Goal: Information Seeking & Learning: Find specific fact

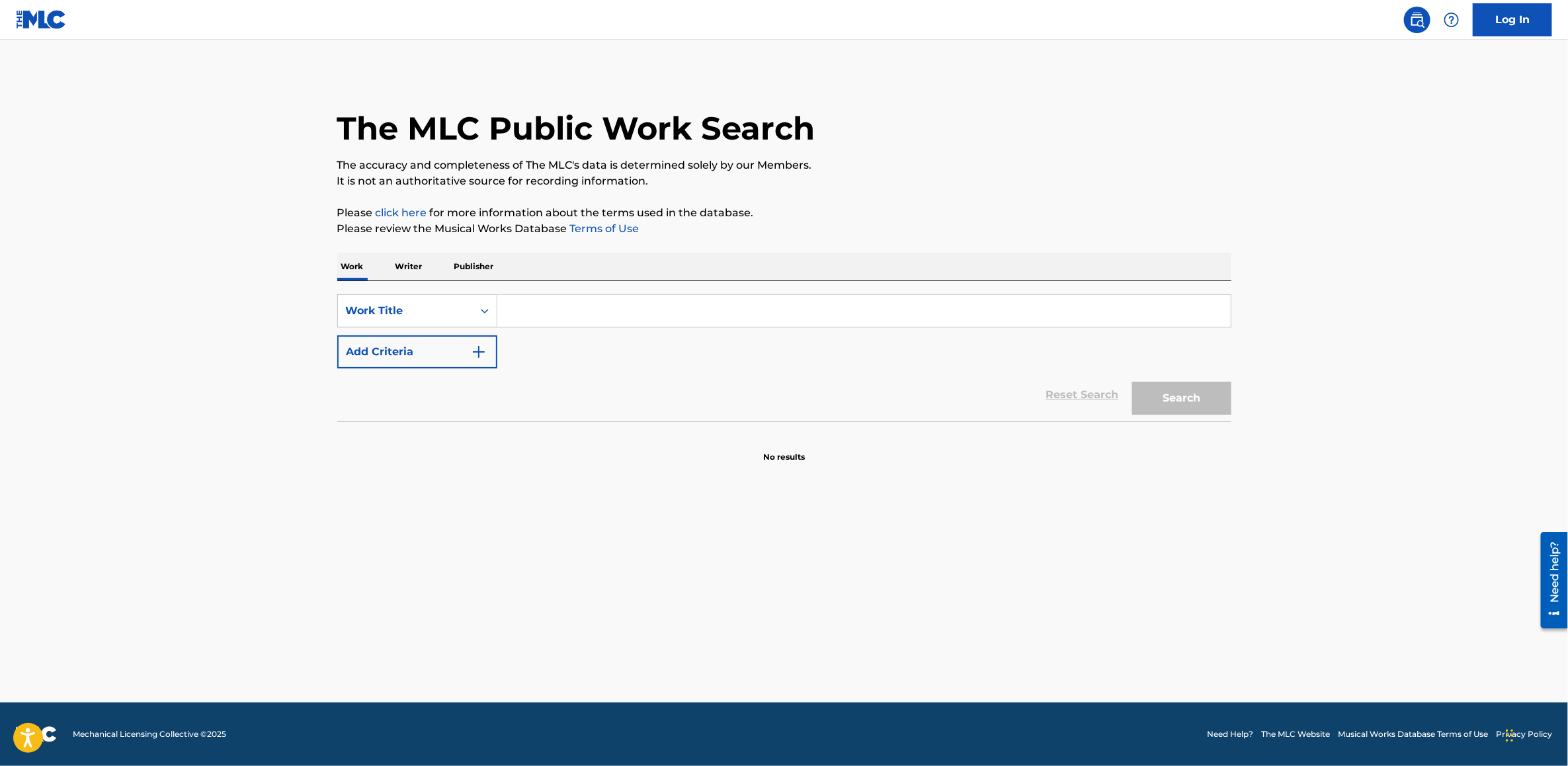
click at [693, 307] on input "Search Form" at bounding box center [864, 311] width 733 height 32
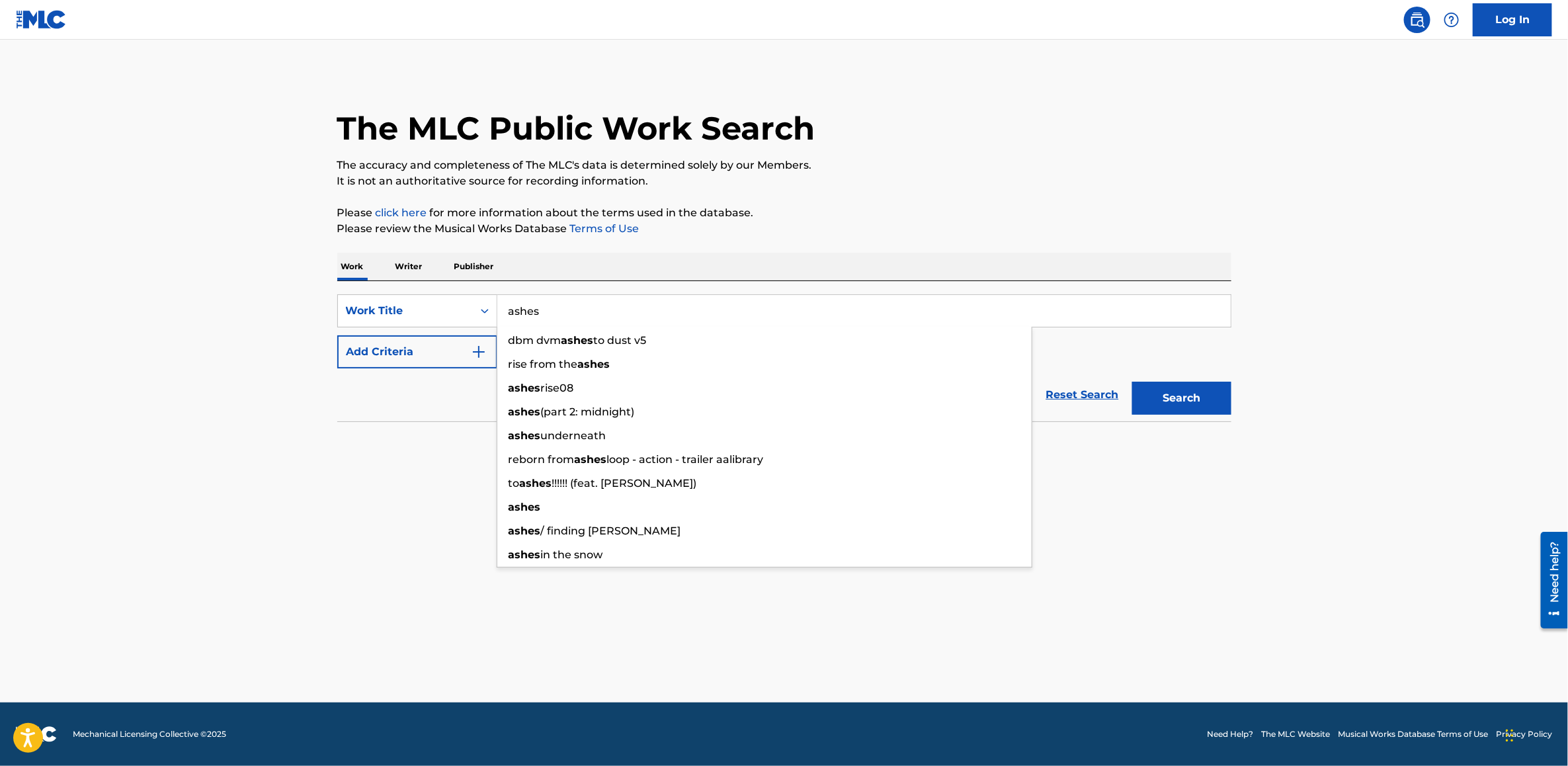
type input "ashes"
click at [341, 354] on button "Add Criteria" at bounding box center [416, 351] width 160 height 33
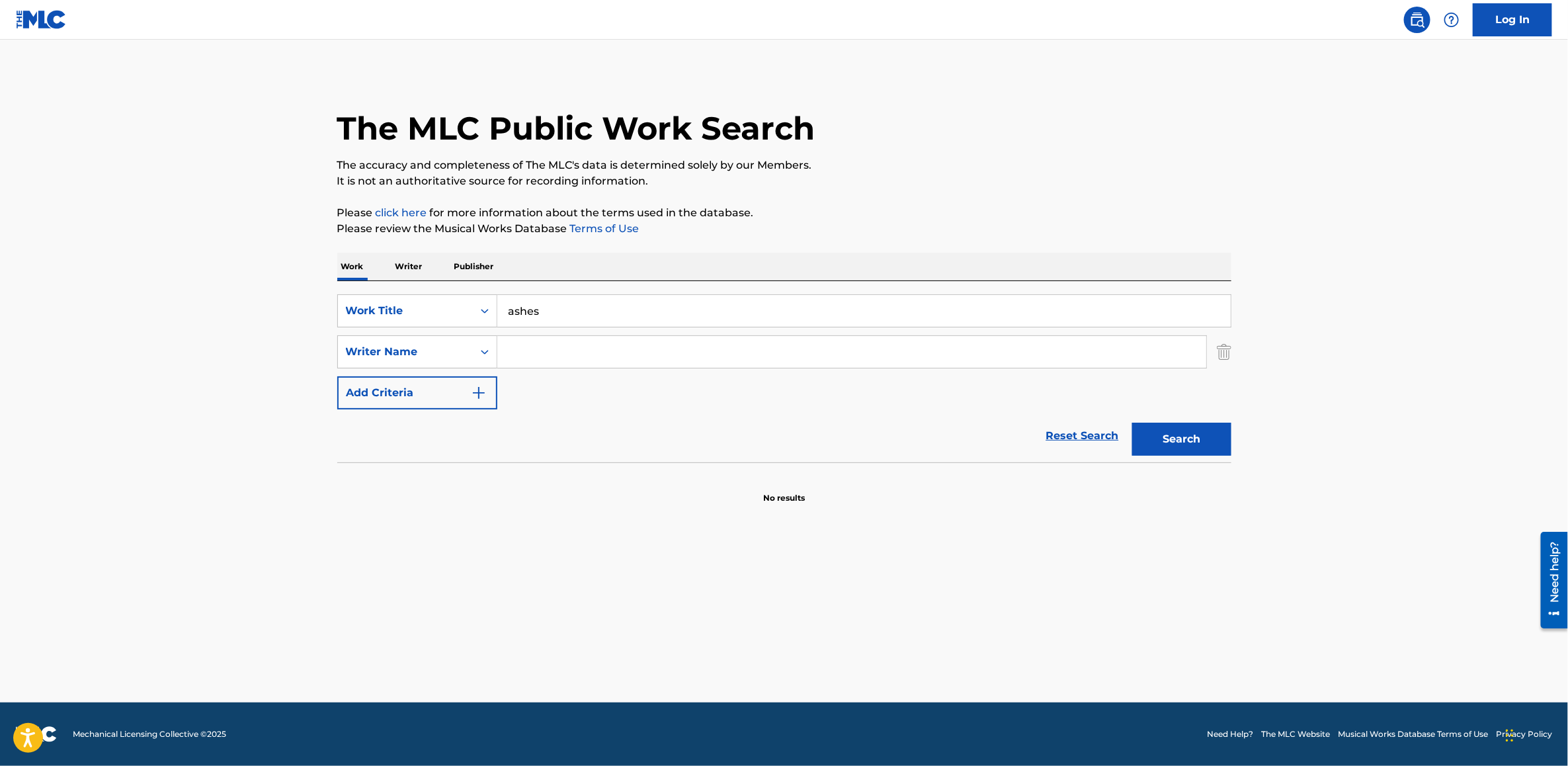
click at [544, 357] on input "Search Form" at bounding box center [851, 352] width 708 height 32
paste input "[PERSON_NAME]"
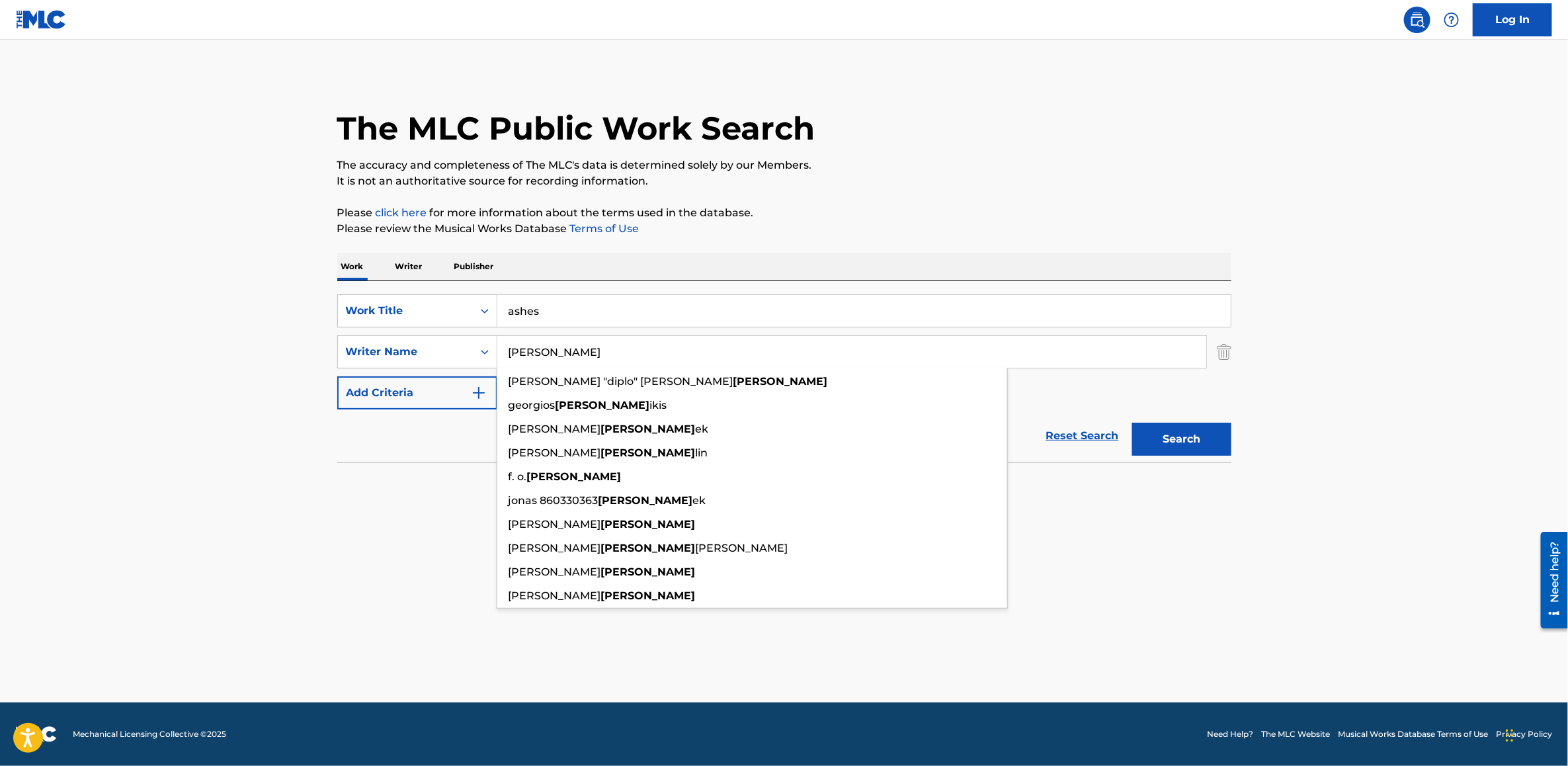
click at [1132, 422] on button "Search" at bounding box center [1181, 438] width 99 height 33
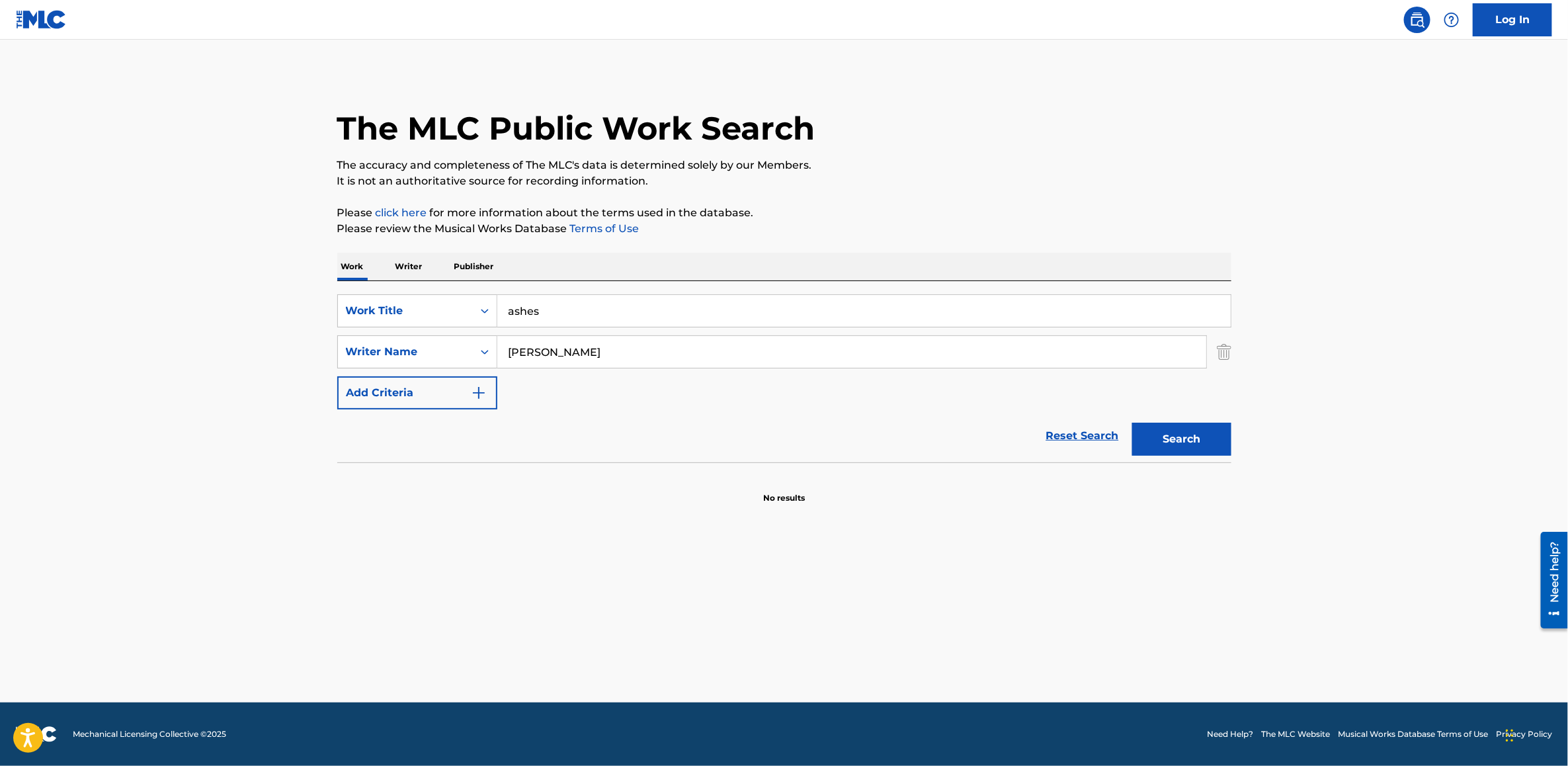
click at [1171, 447] on button "Search" at bounding box center [1181, 438] width 99 height 33
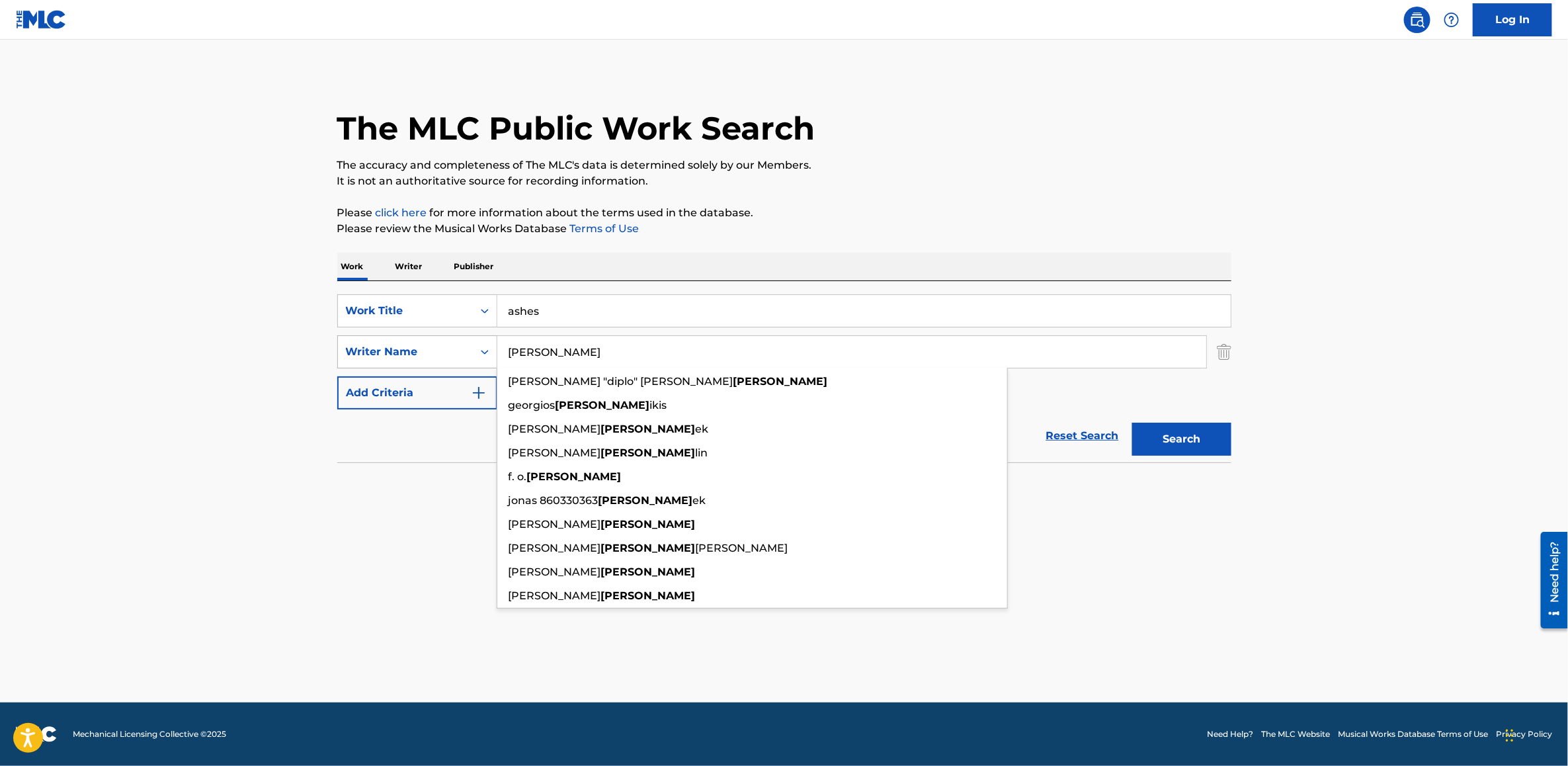
drag, startPoint x: 602, startPoint y: 352, endPoint x: 456, endPoint y: 352, distance: 146.0
click at [456, 352] on div "SearchWithCriteria1d182823-ac39-4f0c-9e97-380d6173db30 Writer Name [PERSON_NAME…" at bounding box center [784, 351] width 894 height 33
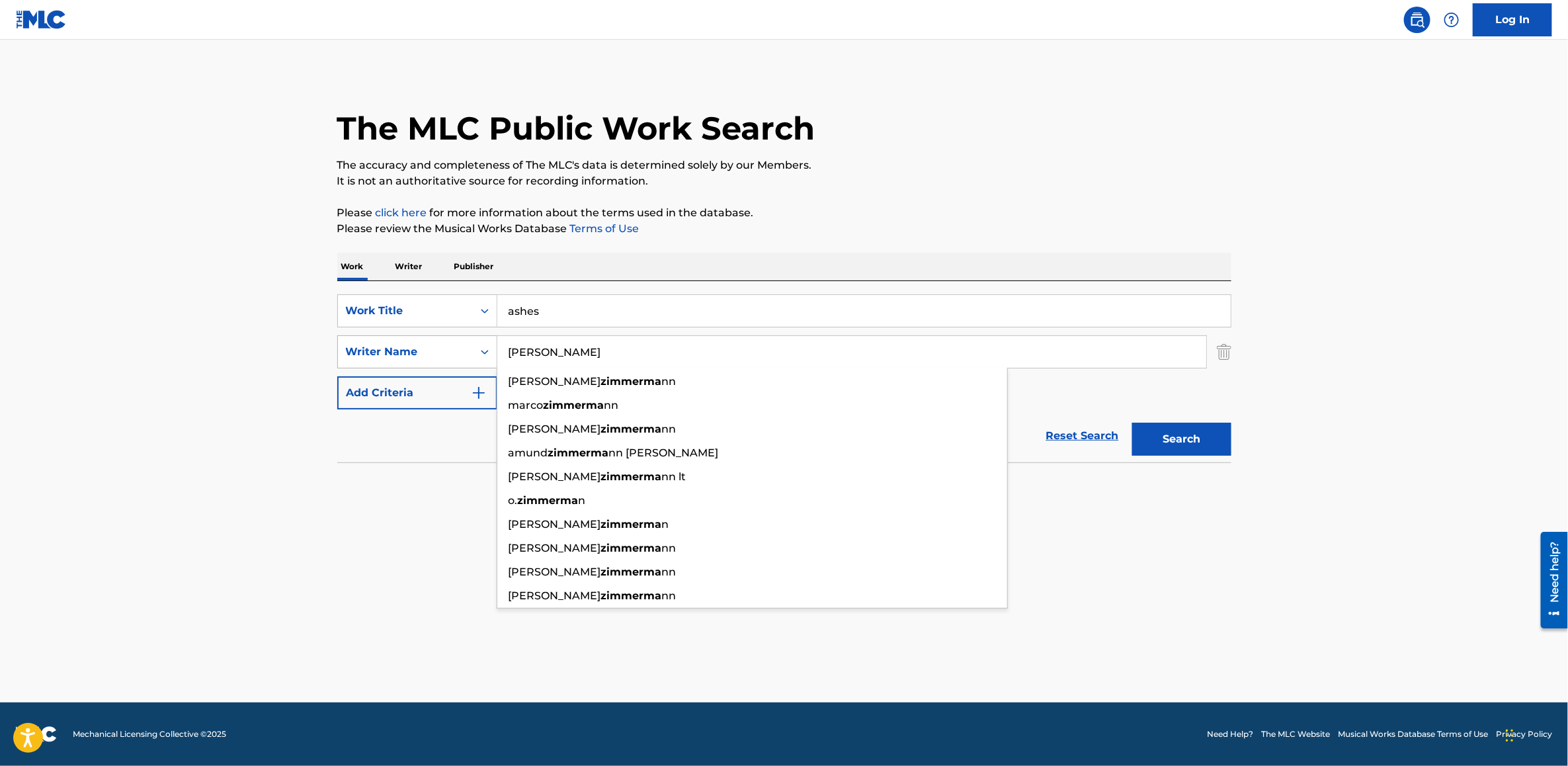
type input "[PERSON_NAME]"
click at [1132, 422] on button "Search" at bounding box center [1181, 438] width 99 height 33
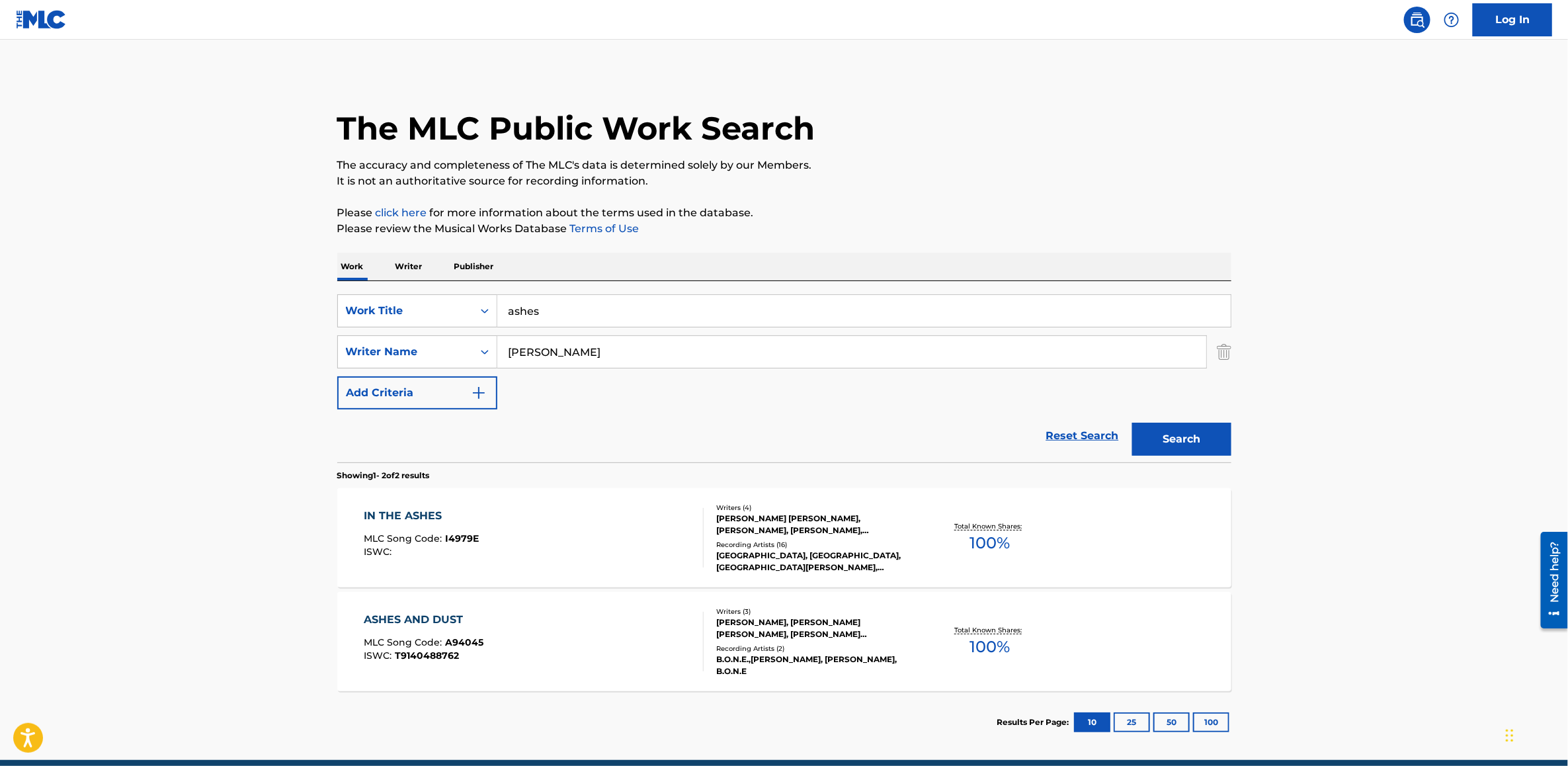
scroll to position [58, 0]
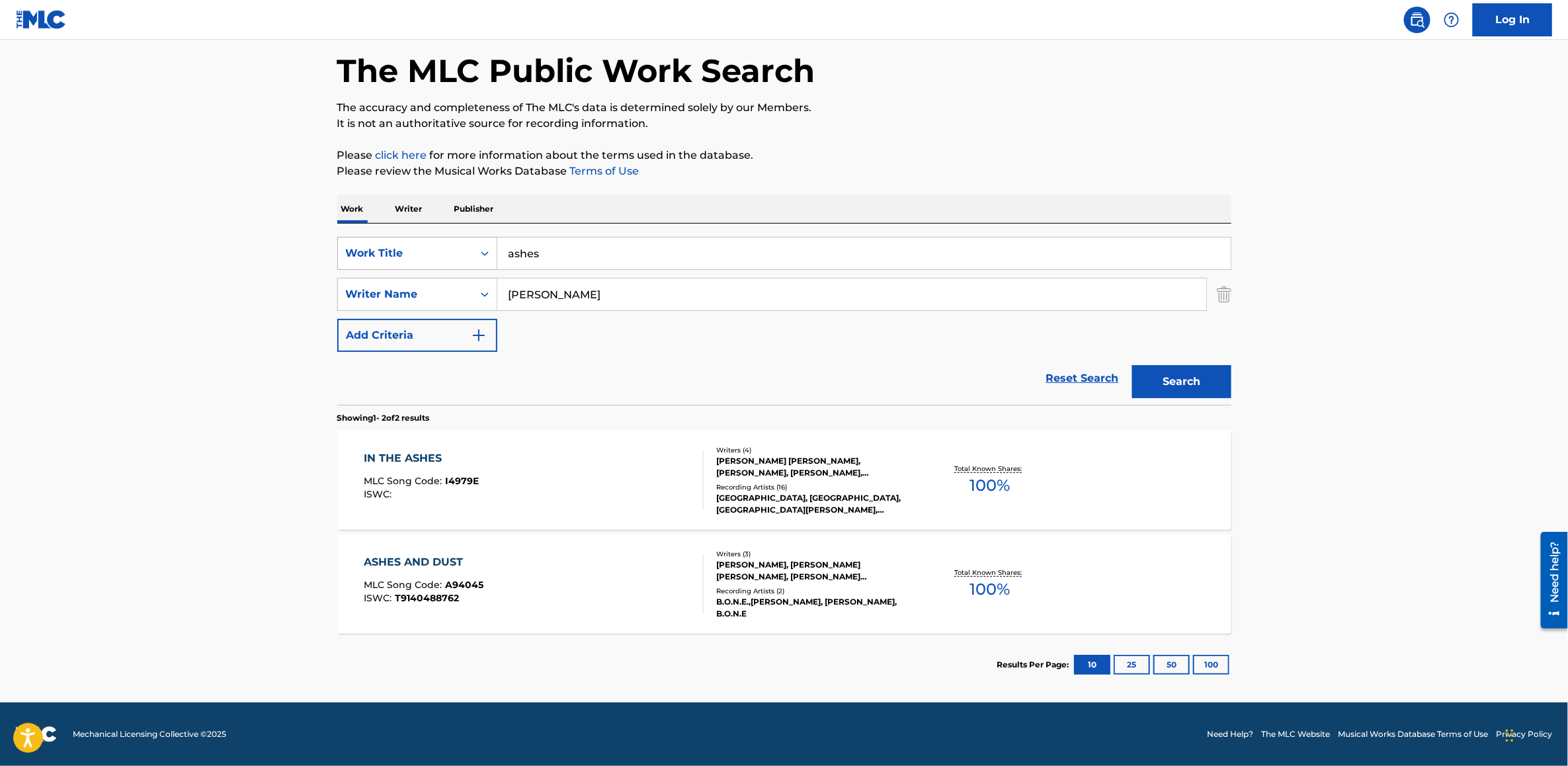
drag, startPoint x: 573, startPoint y: 254, endPoint x: 365, endPoint y: 252, distance: 208.0
click at [365, 252] on div "SearchWithCriteria8fdf5056-45ef-4062-8477-9e38c6ba641c Work Title ashes" at bounding box center [784, 253] width 894 height 33
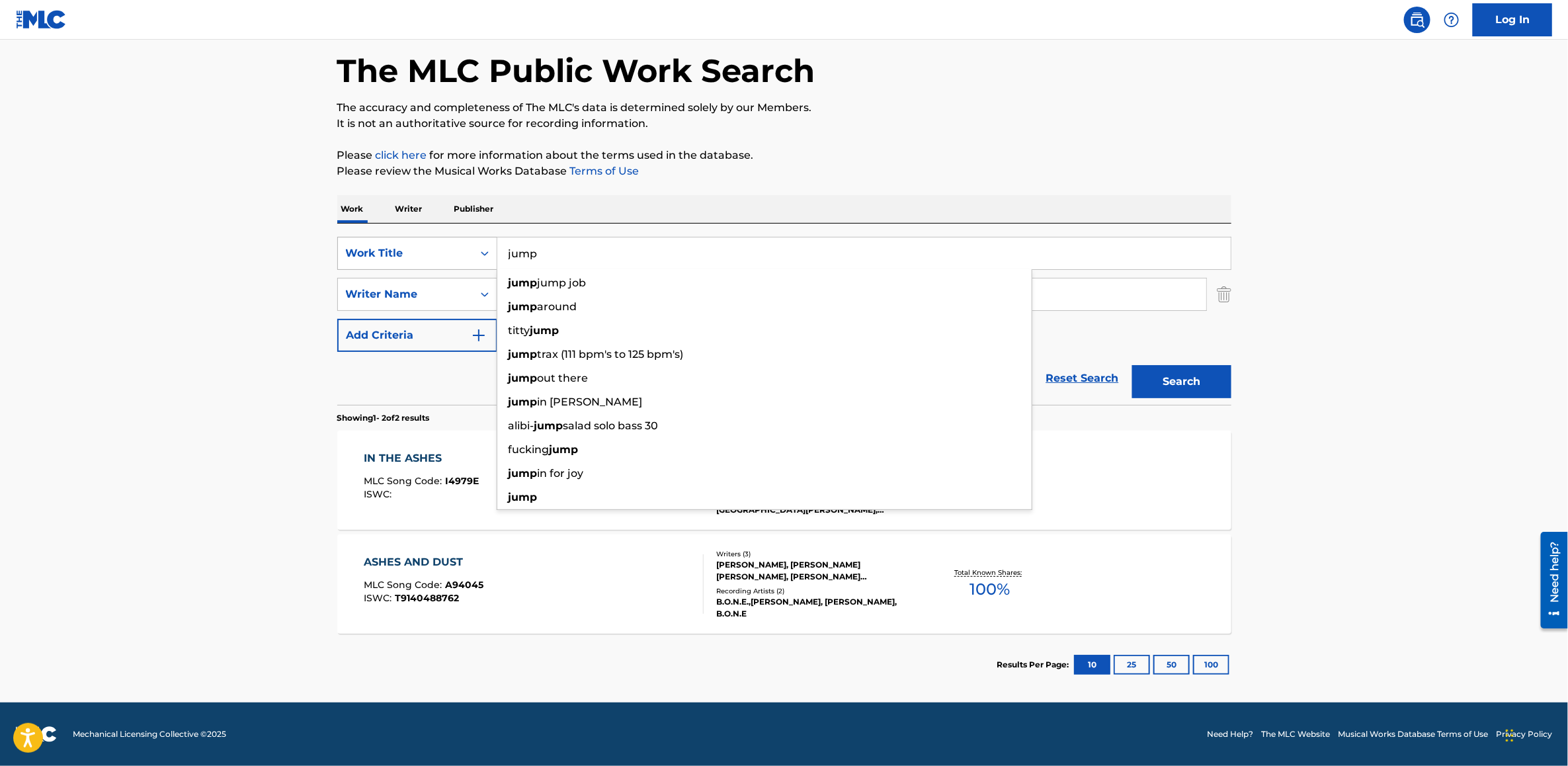
type input "jump"
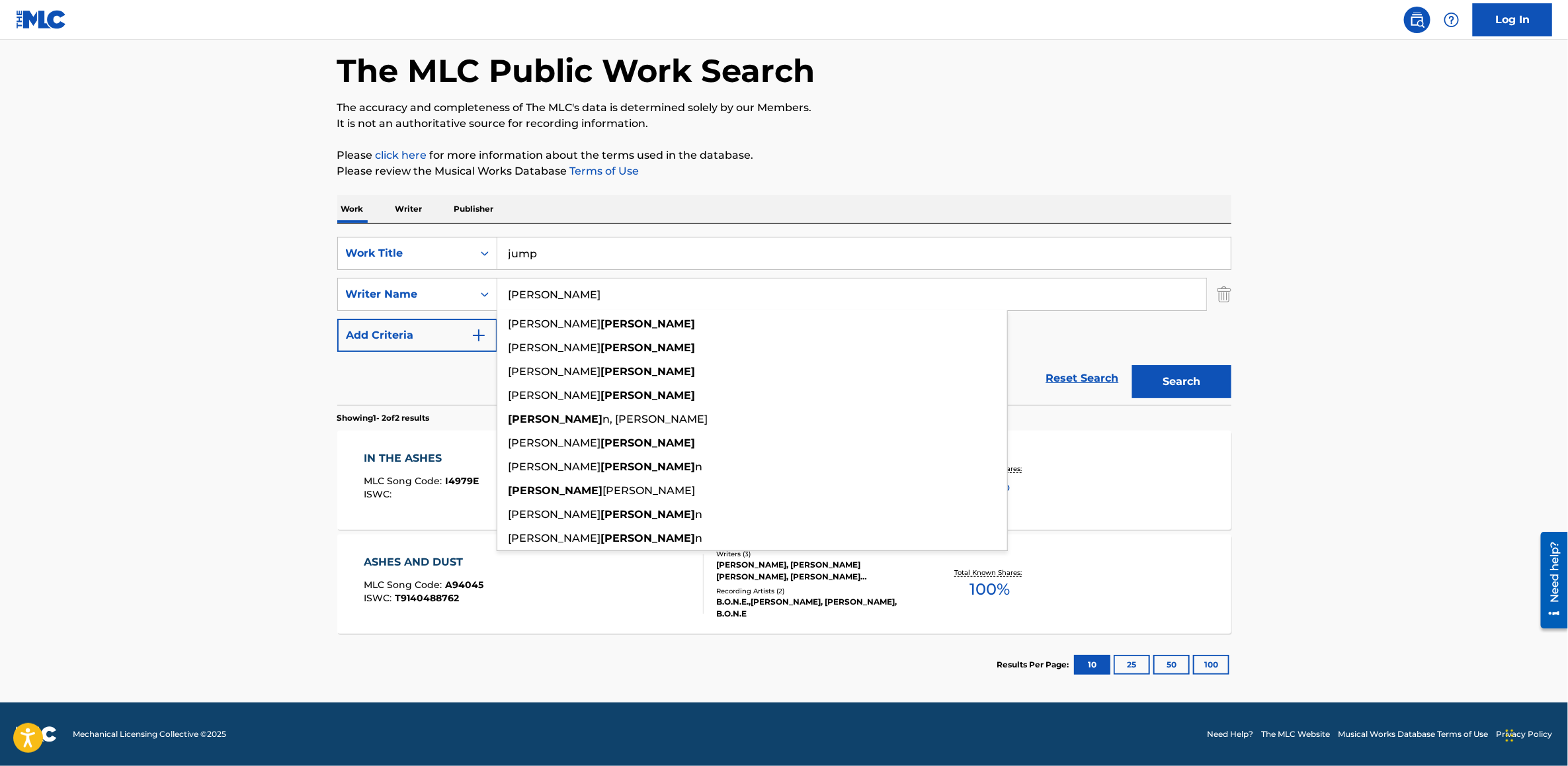
paste input "[PERSON_NAME]"
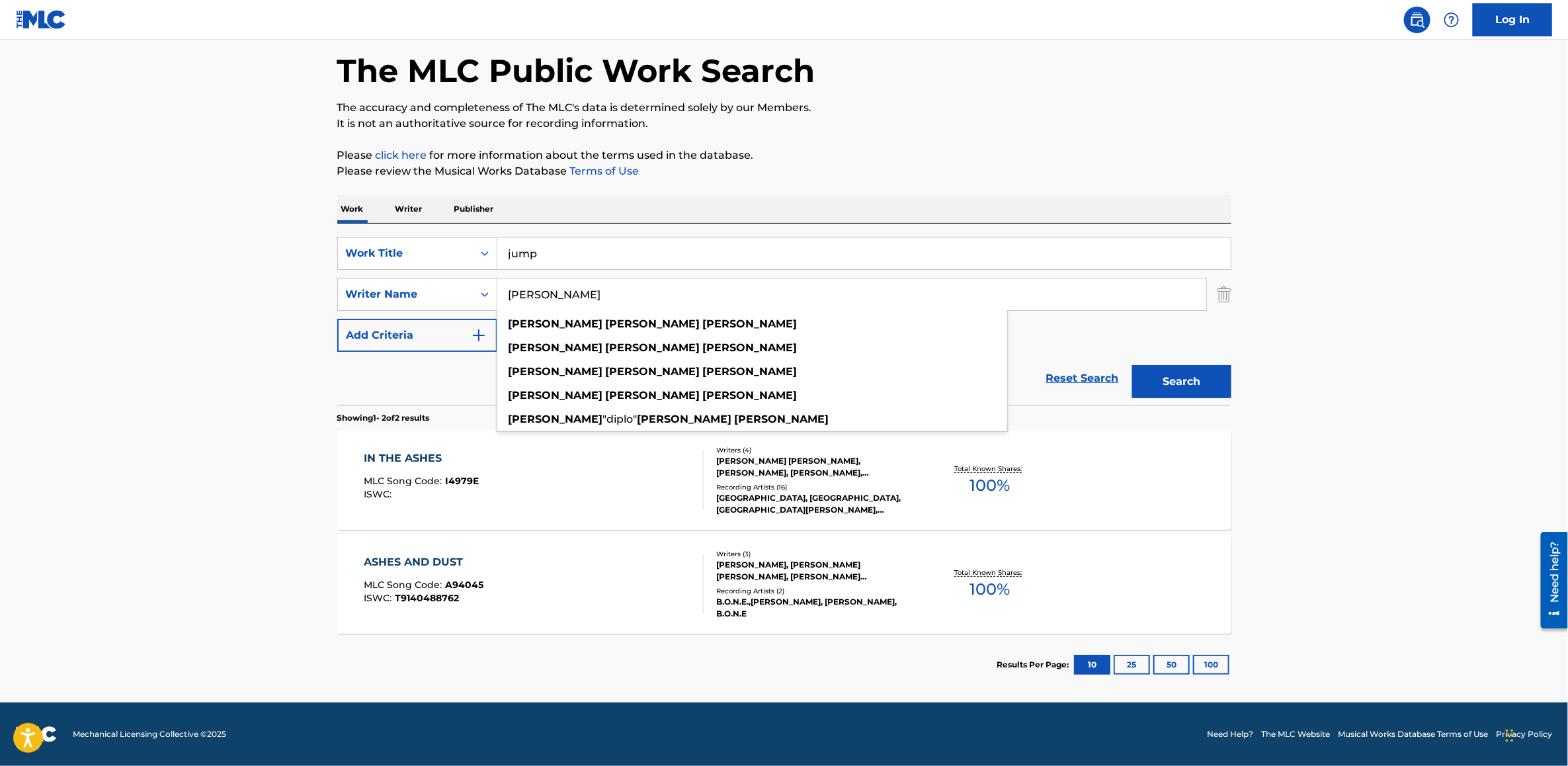
type input "[PERSON_NAME]"
click at [1175, 374] on button "Search" at bounding box center [1181, 381] width 99 height 33
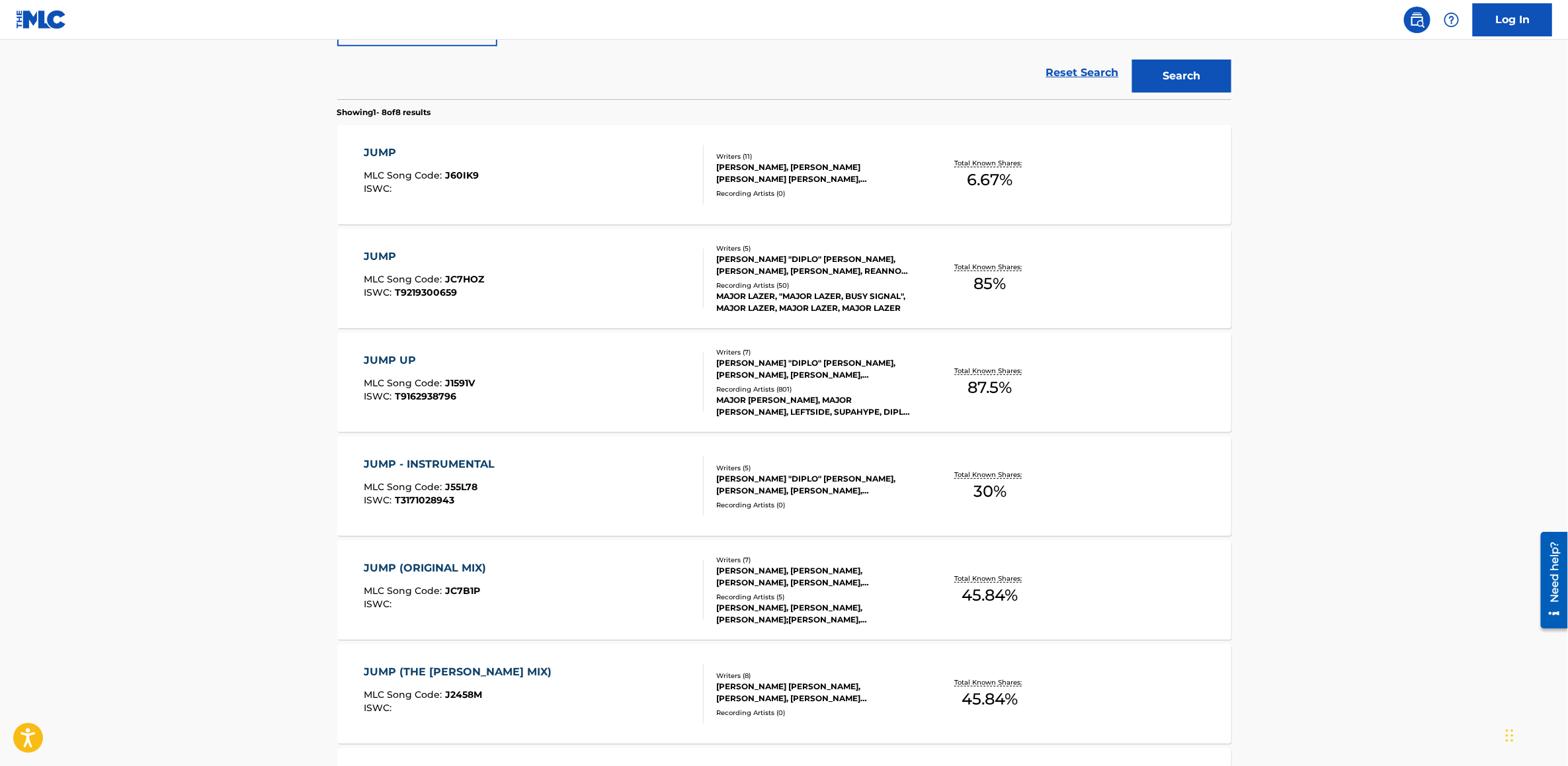
scroll to position [322, 0]
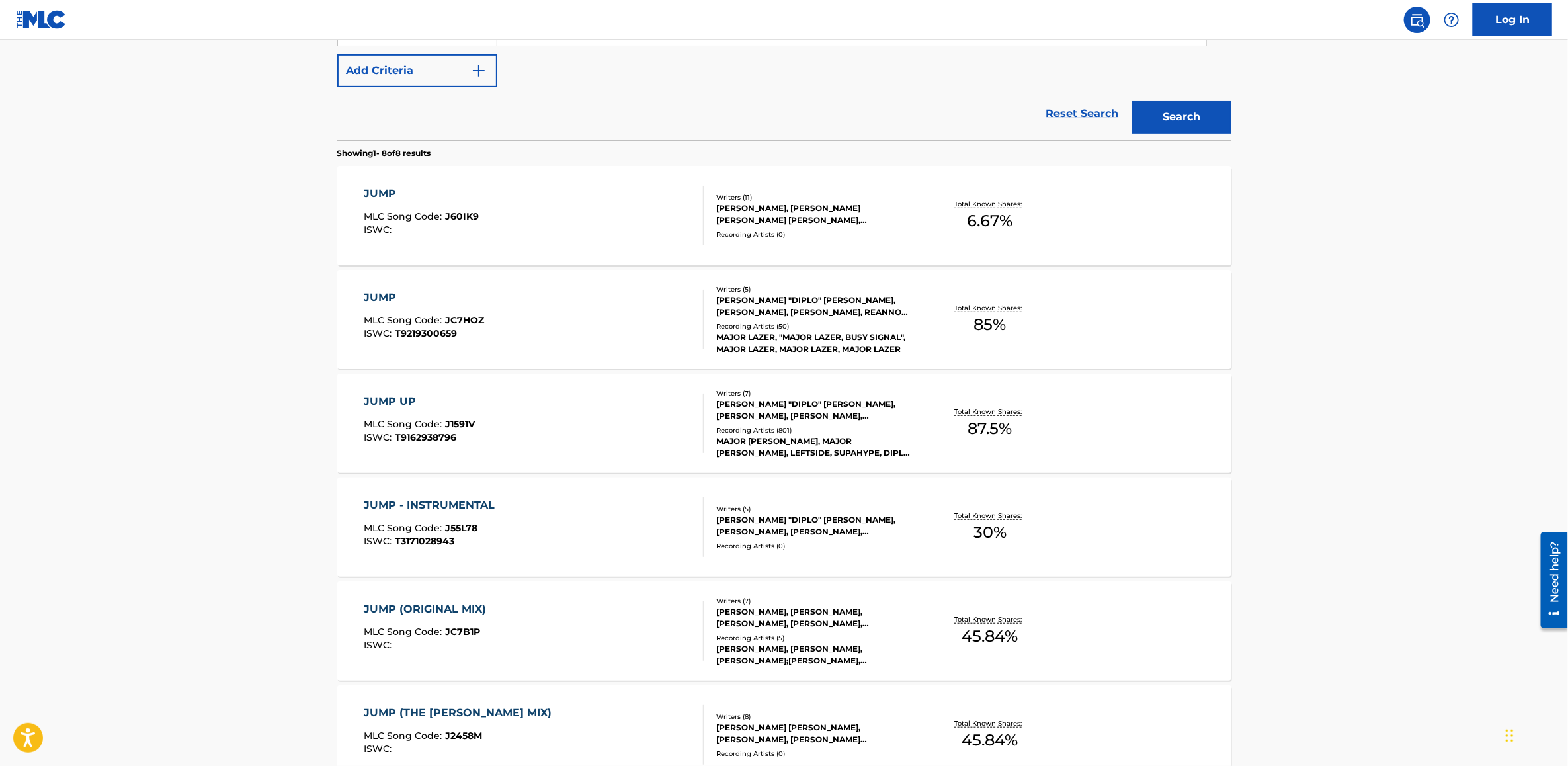
click at [378, 191] on div "JUMP" at bounding box center [421, 193] width 115 height 16
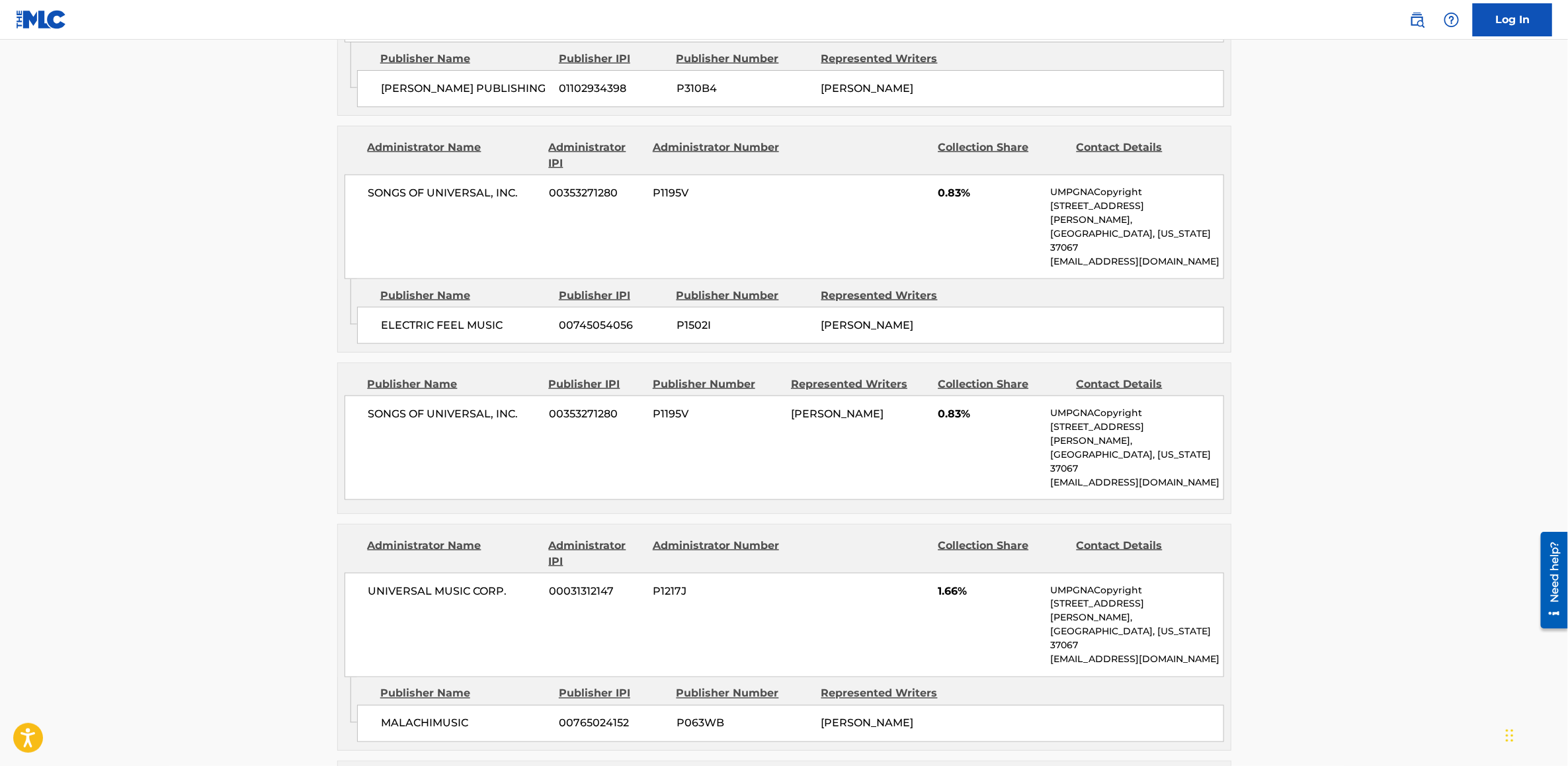
scroll to position [483, 0]
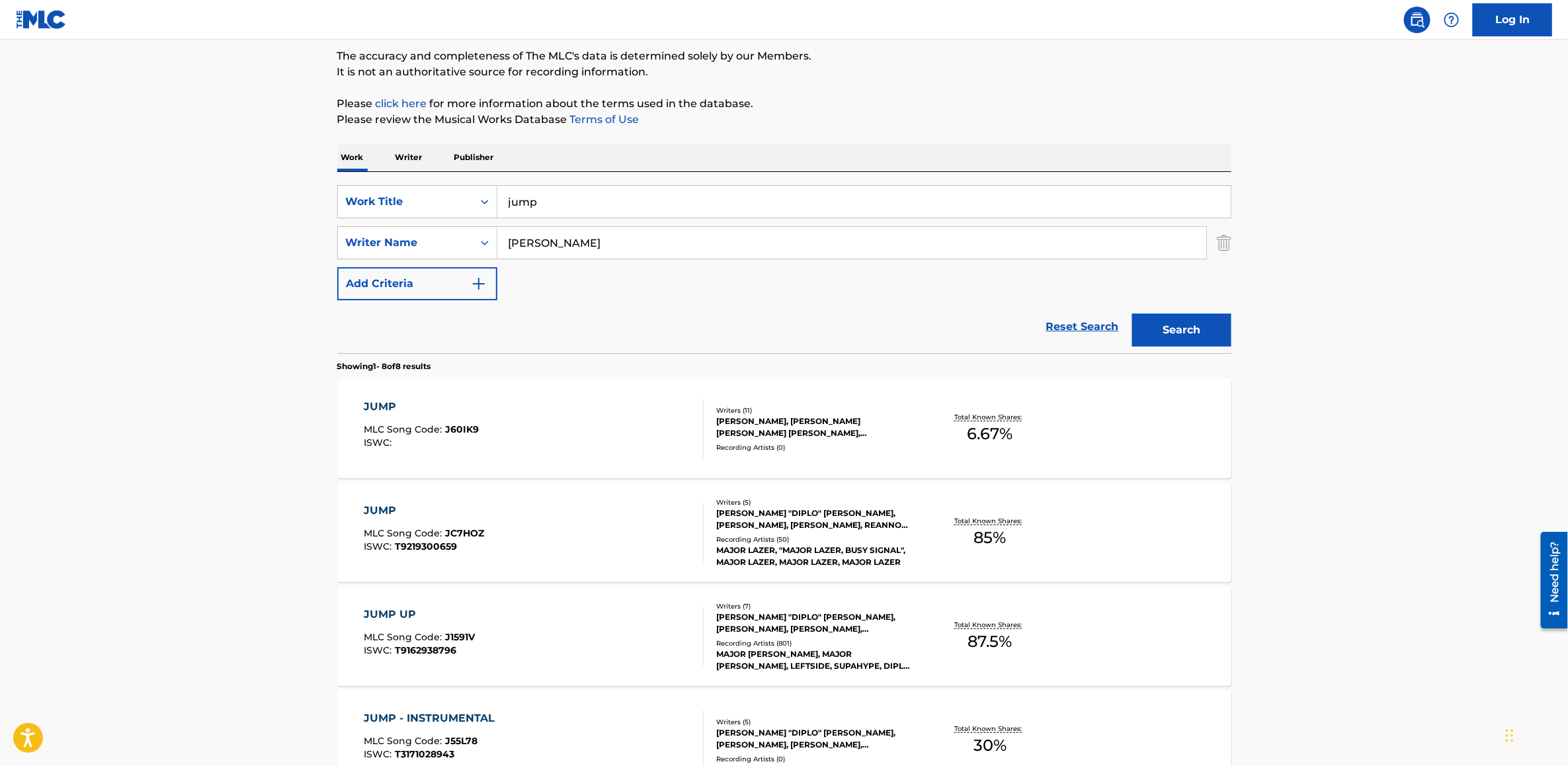
scroll to position [100, 0]
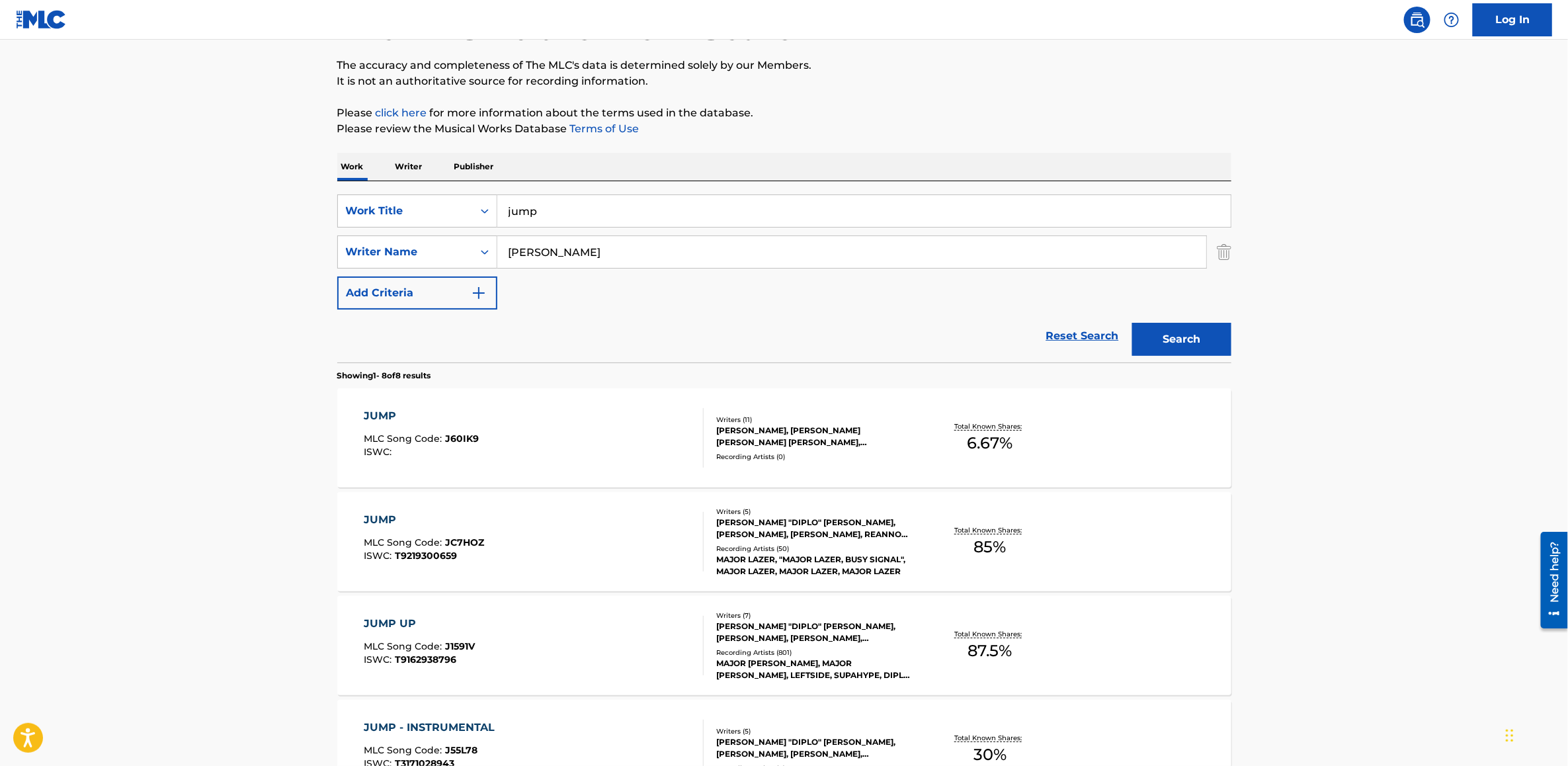
click at [367, 513] on div "JUMP" at bounding box center [424, 519] width 121 height 16
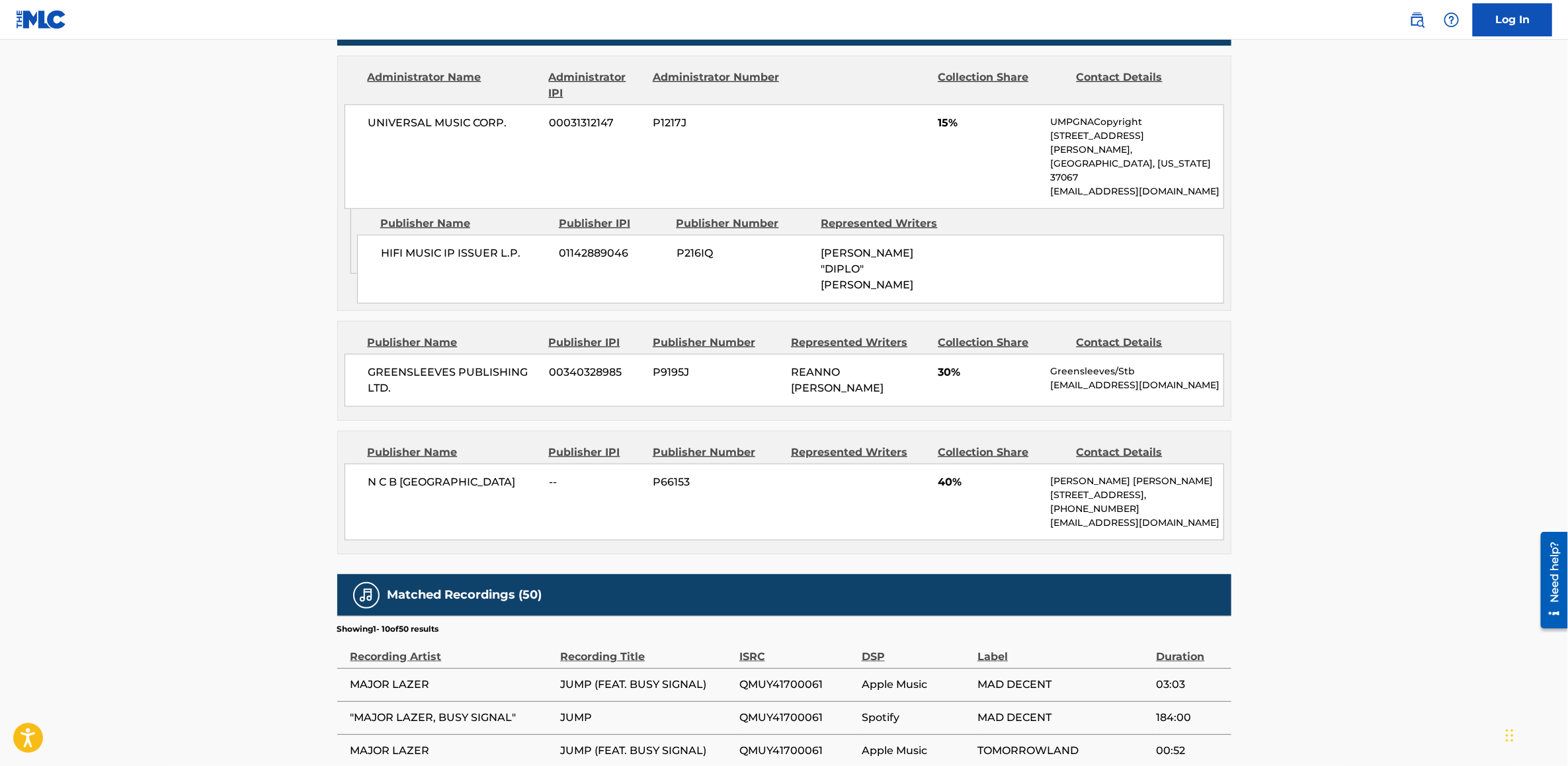
scroll to position [298, 0]
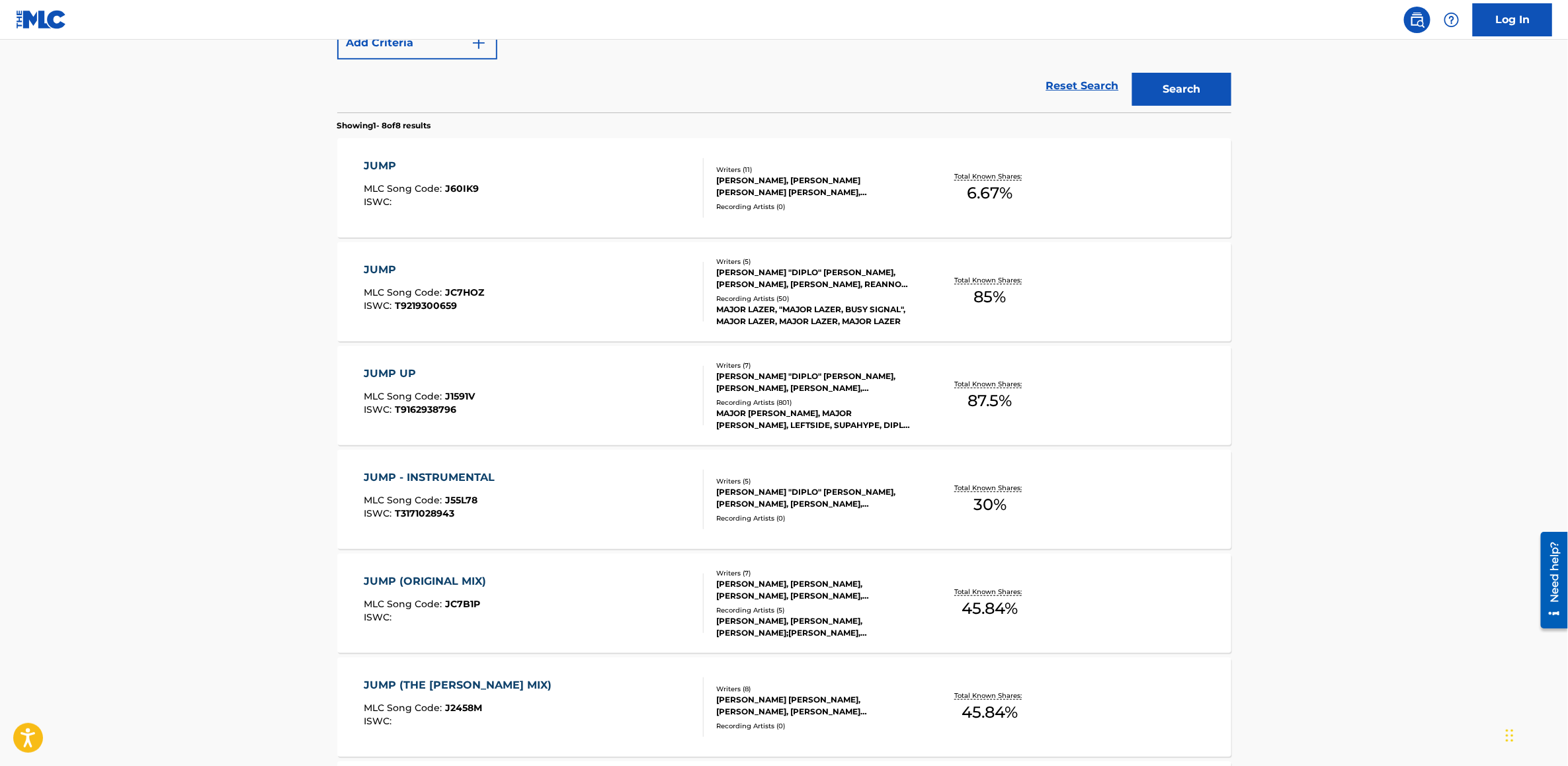
scroll to position [357, 0]
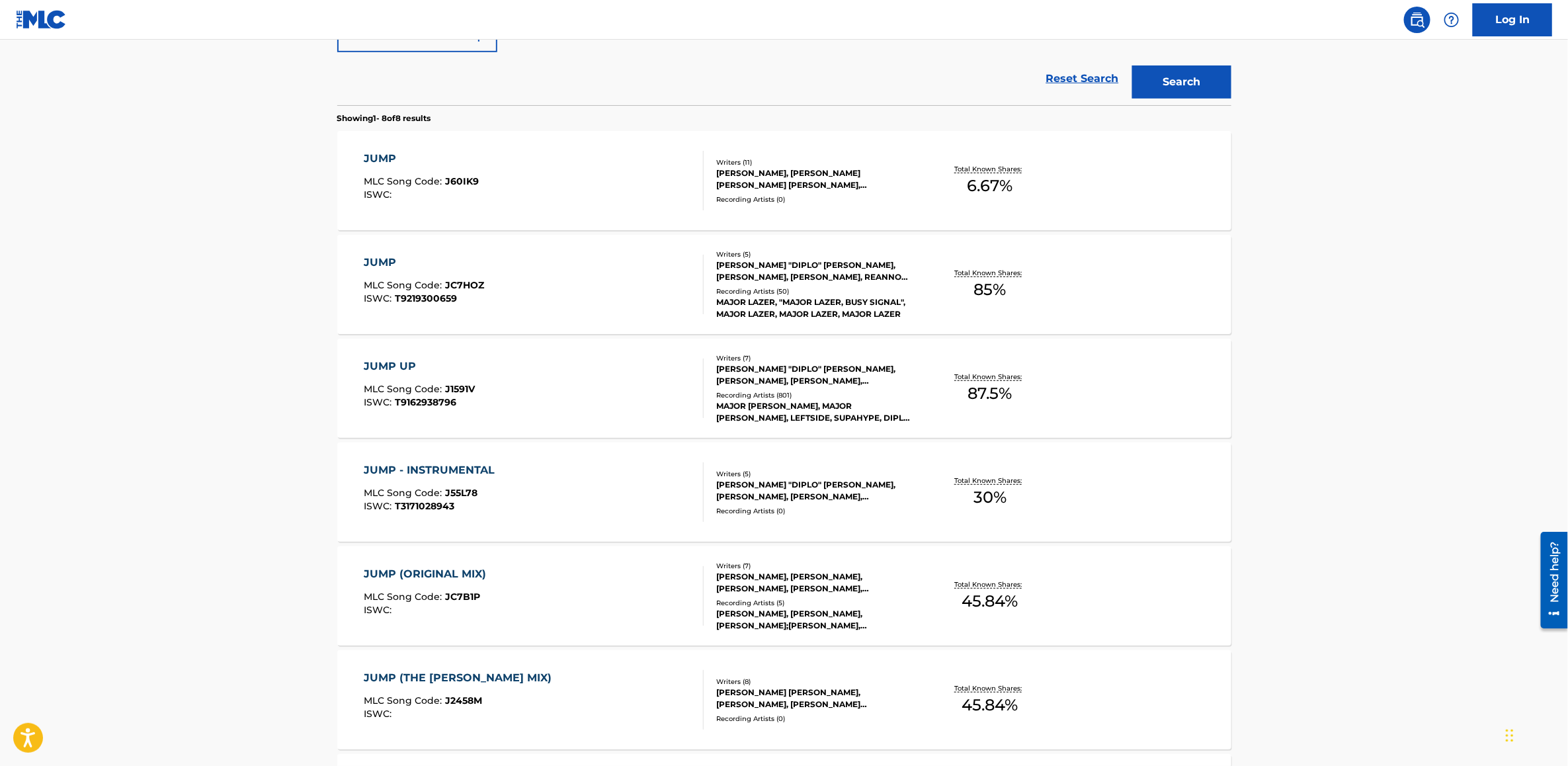
click at [385, 361] on div "JUMP UP" at bounding box center [420, 366] width 111 height 16
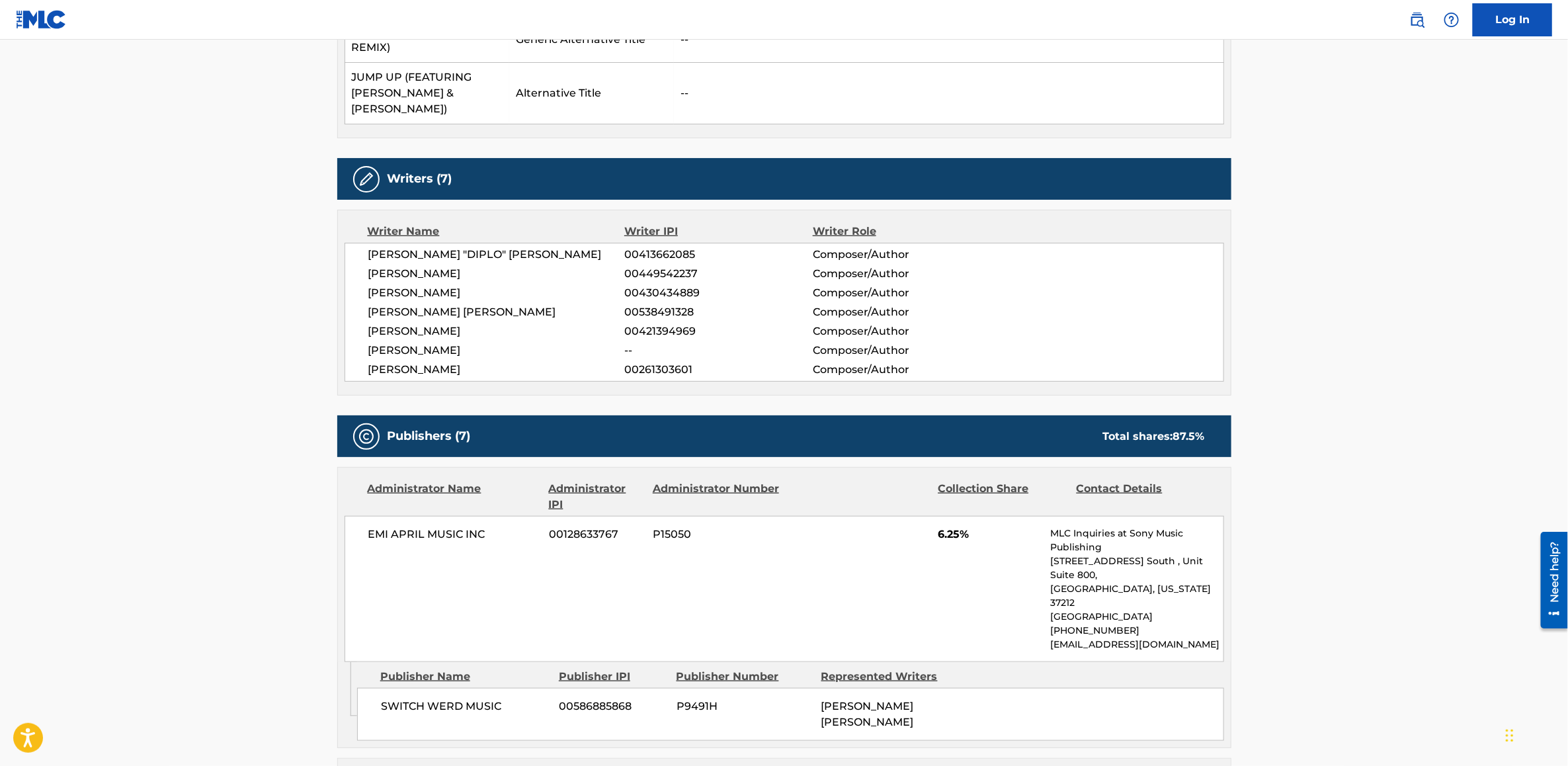
scroll to position [462, 0]
